Goal: Information Seeking & Learning: Learn about a topic

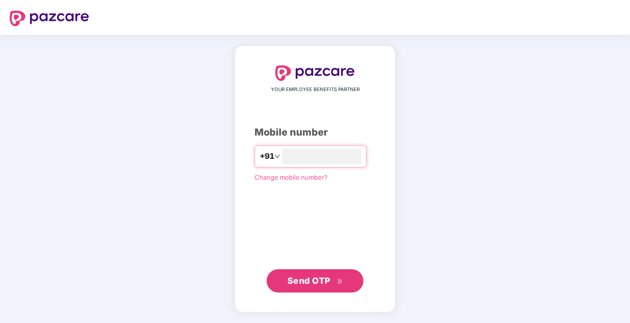
type input "**********"
click at [343, 283] on button "Send OTP" at bounding box center [314, 279] width 97 height 23
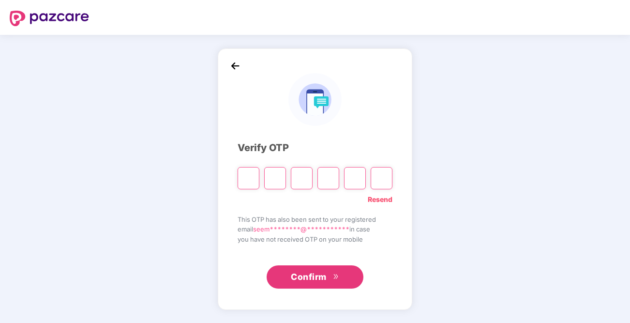
type input "*"
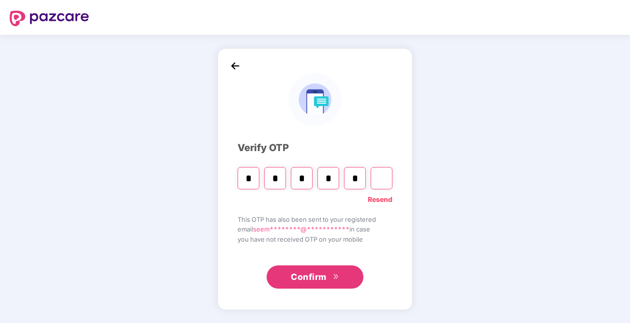
type input "*"
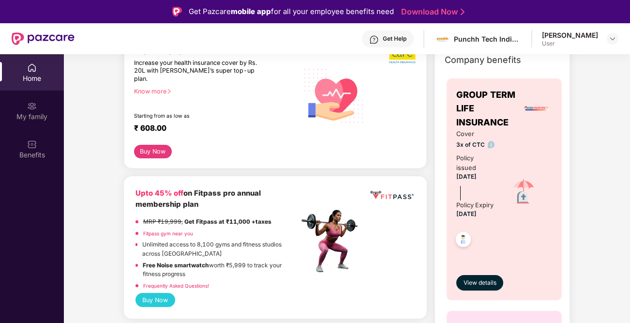
scroll to position [71, 0]
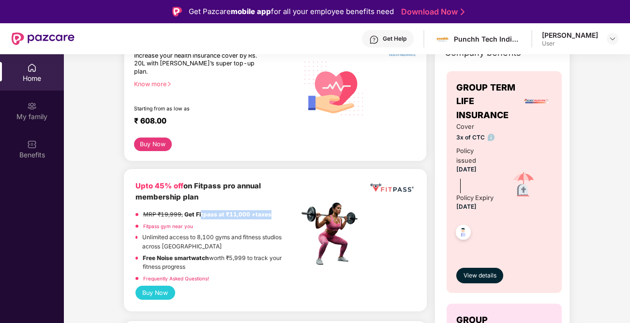
drag, startPoint x: 200, startPoint y: 205, endPoint x: 271, endPoint y: 204, distance: 71.6
click at [271, 210] on div "MRP ₹19,999, Get Fitpass at ₹11,000 +taxes" at bounding box center [216, 216] width 163 height 12
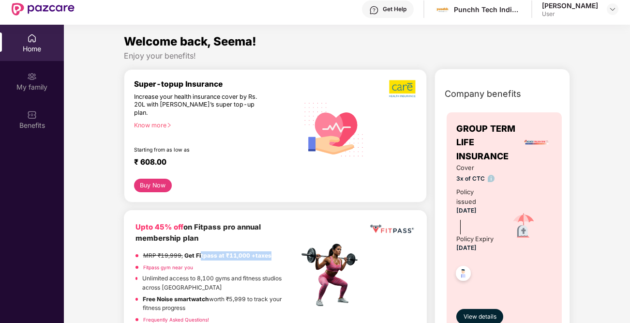
scroll to position [0, 0]
drag, startPoint x: 458, startPoint y: 177, endPoint x: 482, endPoint y: 179, distance: 24.3
click at [482, 179] on span "3x of CTC" at bounding box center [475, 178] width 39 height 9
click at [456, 177] on span "3x of CTC" at bounding box center [475, 178] width 39 height 9
drag, startPoint x: 456, startPoint y: 177, endPoint x: 493, endPoint y: 177, distance: 36.8
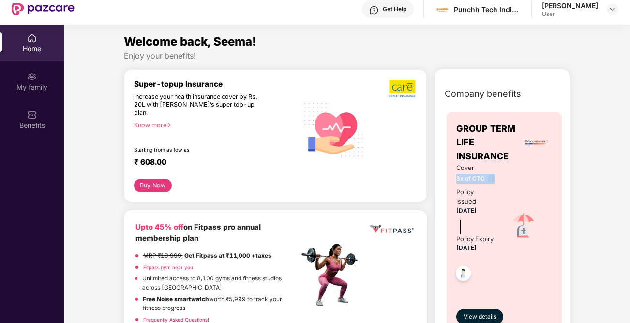
click at [493, 177] on div "Cover 3x of CTC Policy issued 07 Dec 2024 Policy Expiry 06 Dec 2025" at bounding box center [504, 226] width 96 height 126
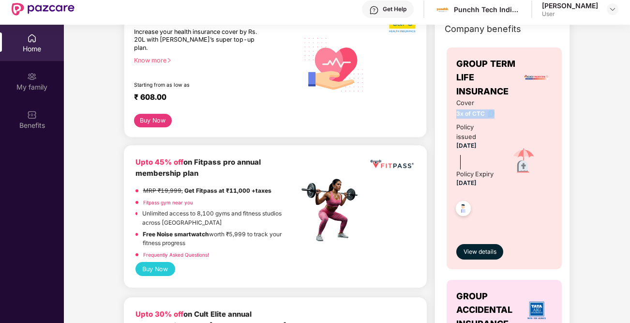
scroll to position [71, 0]
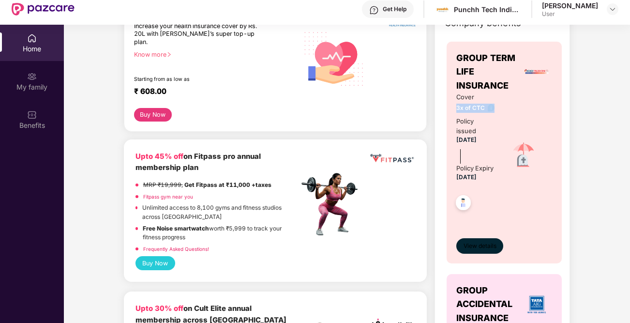
click at [476, 251] on span "View details" at bounding box center [479, 245] width 33 height 9
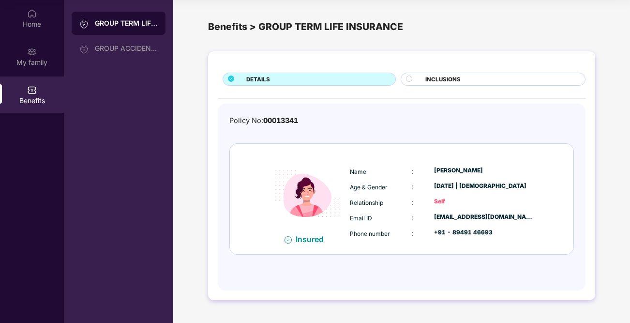
scroll to position [54, 0]
click at [463, 78] on div "INCLUSIONS" at bounding box center [500, 80] width 160 height 10
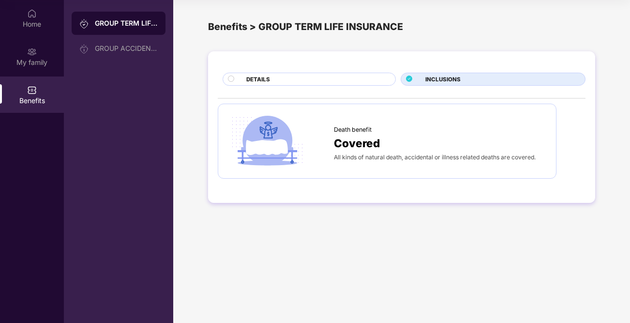
click at [348, 154] on span "All kinds of natural death, accidental or illness related deaths are covered." at bounding box center [435, 156] width 202 height 7
click at [145, 50] on div "GROUP ACCIDENTAL INSURANCE" at bounding box center [126, 48] width 63 height 8
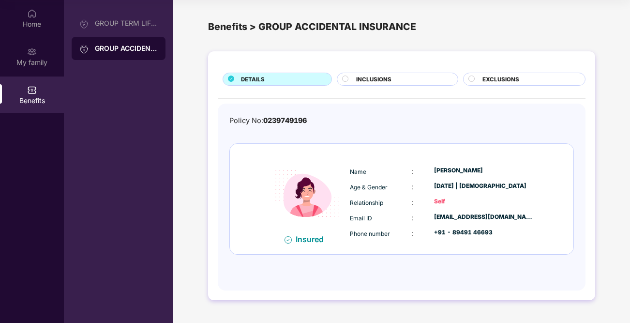
scroll to position [54, 0]
click at [426, 78] on div "INCLUSIONS" at bounding box center [401, 80] width 101 height 10
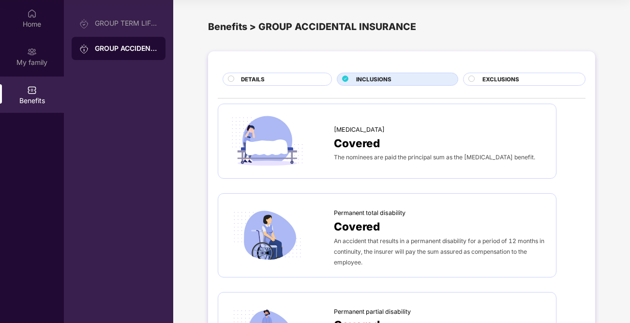
scroll to position [0, 0]
click at [515, 76] on span "EXCLUSIONS" at bounding box center [500, 79] width 37 height 9
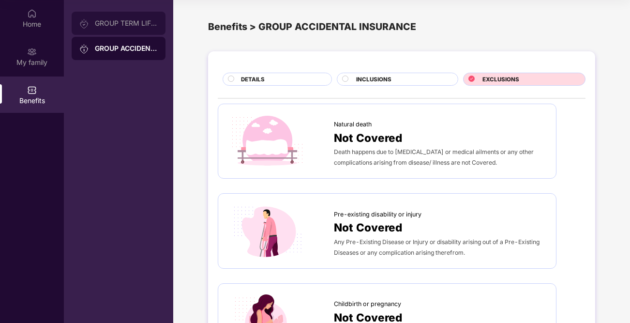
click at [133, 28] on div "GROUP TERM LIFE INSURANCE" at bounding box center [119, 23] width 94 height 23
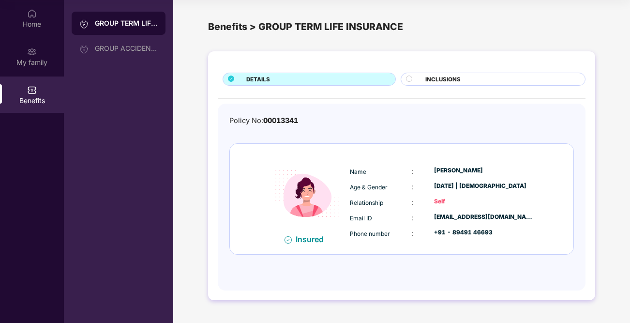
scroll to position [54, 0]
click at [34, 91] on img at bounding box center [32, 90] width 10 height 10
click at [33, 44] on div "My family" at bounding box center [32, 56] width 64 height 36
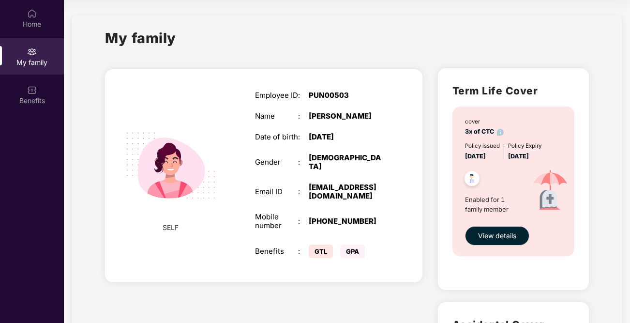
click at [341, 244] on span "GPA" at bounding box center [352, 251] width 25 height 14
click at [473, 176] on img at bounding box center [472, 180] width 24 height 24
drag, startPoint x: 494, startPoint y: 236, endPoint x: 476, endPoint y: 236, distance: 17.4
click at [476, 236] on button "View details" at bounding box center [497, 235] width 64 height 19
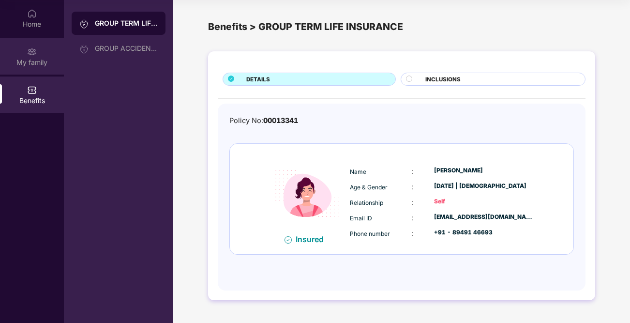
click at [40, 58] on div "My family" at bounding box center [32, 63] width 64 height 10
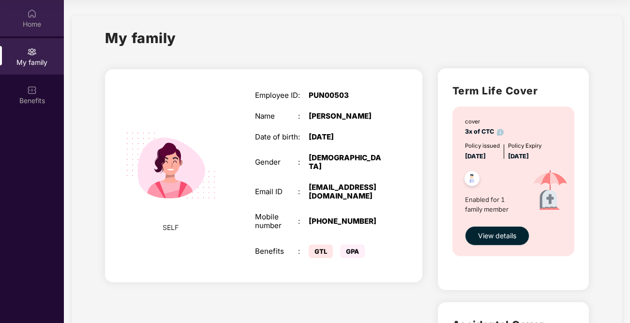
click at [40, 20] on div "Home" at bounding box center [32, 24] width 64 height 10
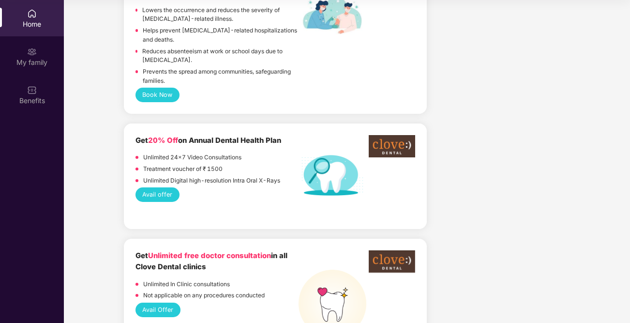
scroll to position [636, 0]
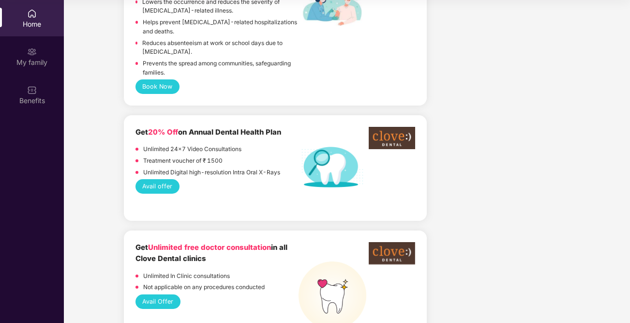
drag, startPoint x: 184, startPoint y: 94, endPoint x: 297, endPoint y: 95, distance: 113.2
click at [297, 127] on div "Get 20% Off on Annual Dental Health Plan" at bounding box center [216, 132] width 163 height 11
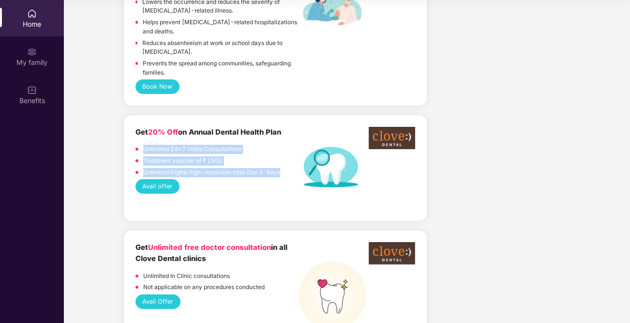
drag, startPoint x: 141, startPoint y: 111, endPoint x: 237, endPoint y: 139, distance: 100.2
click at [237, 145] on div "Unlimited 24x7 Video Consultations Treatment voucher of ₹ 1500 Unlimited Digita…" at bounding box center [216, 162] width 163 height 34
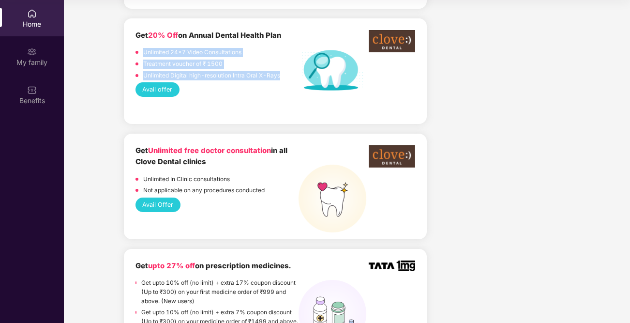
scroll to position [734, 0]
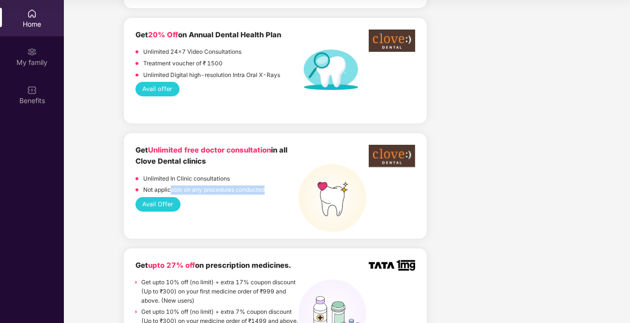
drag, startPoint x: 170, startPoint y: 150, endPoint x: 272, endPoint y: 150, distance: 102.0
click at [272, 185] on div "Not applicable on any procedures conducted" at bounding box center [216, 191] width 163 height 12
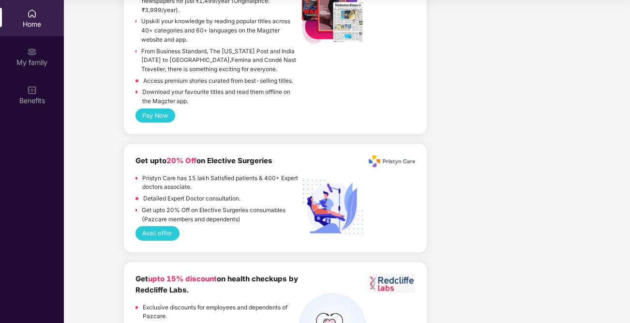
scroll to position [2169, 0]
click at [30, 28] on div "Home" at bounding box center [32, 24] width 64 height 10
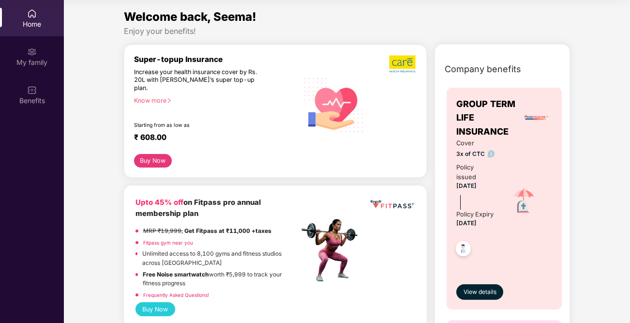
scroll to position [0, 0]
